Goal: Register for event/course

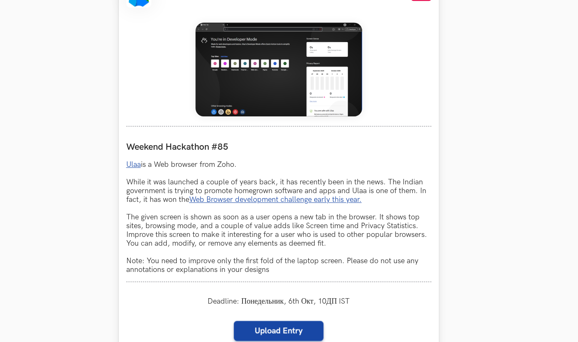
drag, startPoint x: 278, startPoint y: 42, endPoint x: 252, endPoint y: 59, distance: 30.9
click at [252, 59] on img at bounding box center [278, 69] width 167 height 94
click at [145, 97] on div at bounding box center [278, 70] width 305 height 111
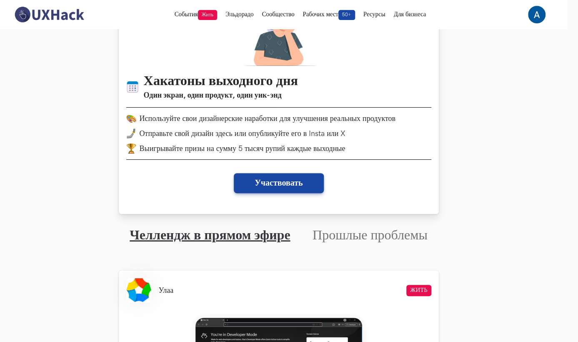
scroll to position [65, 10]
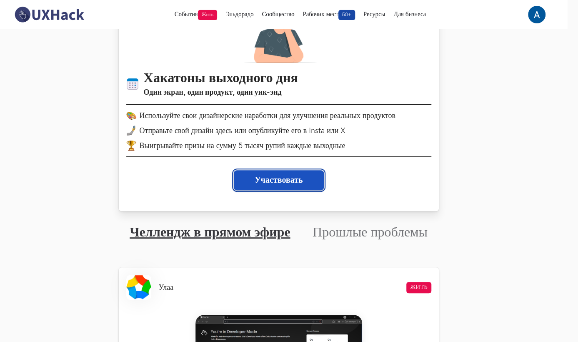
click at [272, 179] on button "Участвовать" at bounding box center [279, 180] width 90 height 20
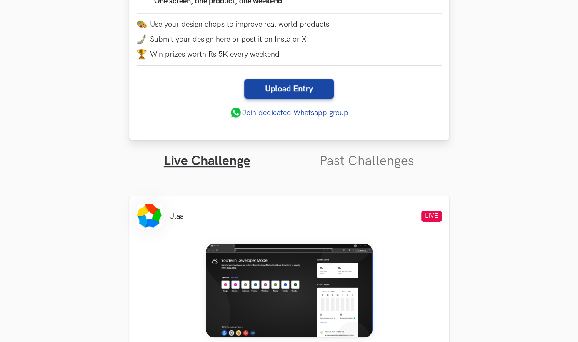
scroll to position [163, 0]
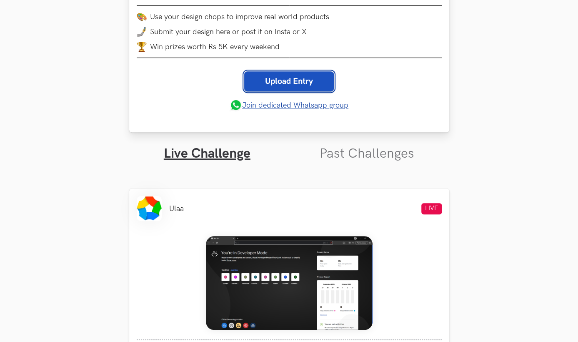
click at [277, 82] on link "Upload Entry" at bounding box center [289, 81] width 90 height 20
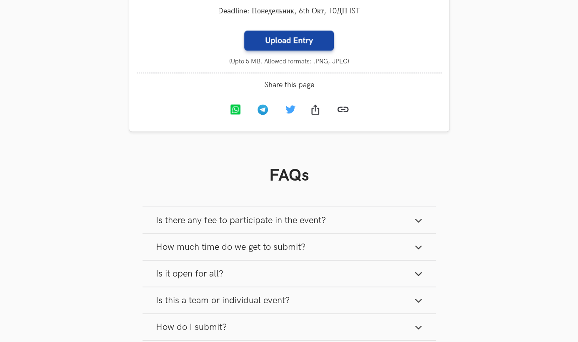
scroll to position [667, 0]
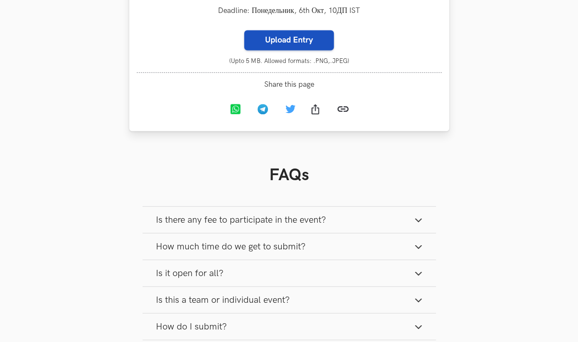
click at [289, 36] on label "Upload Entry" at bounding box center [289, 40] width 90 height 20
click at [244, 30] on input "Upload Entry" at bounding box center [244, 30] width 0 height 0
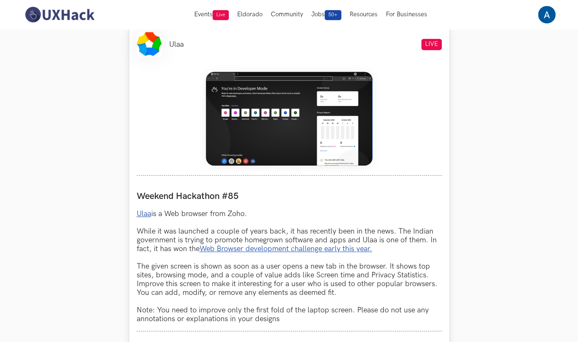
scroll to position [324, 0]
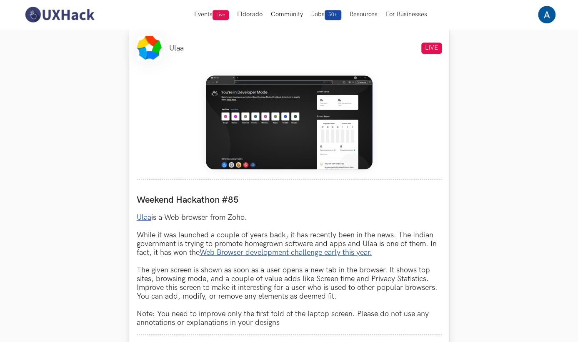
click at [397, 127] on div at bounding box center [289, 123] width 305 height 111
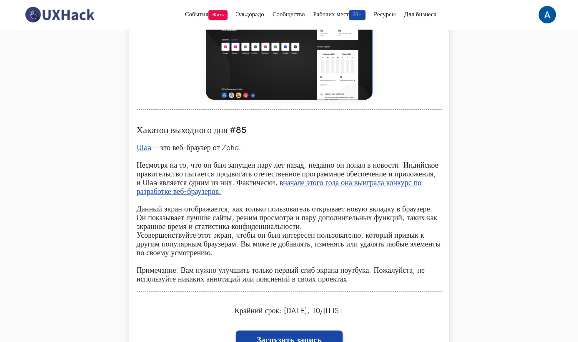
scroll to position [277, 10]
